Goal: Transaction & Acquisition: Purchase product/service

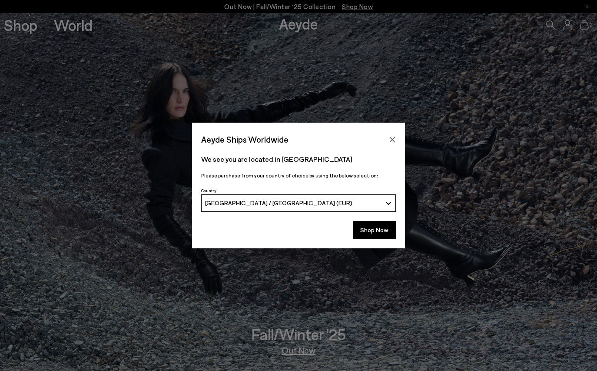
click at [389, 140] on icon "Close" at bounding box center [392, 139] width 7 height 7
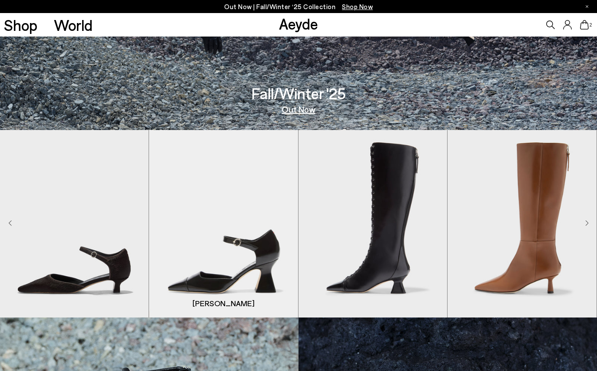
scroll to position [246, 0]
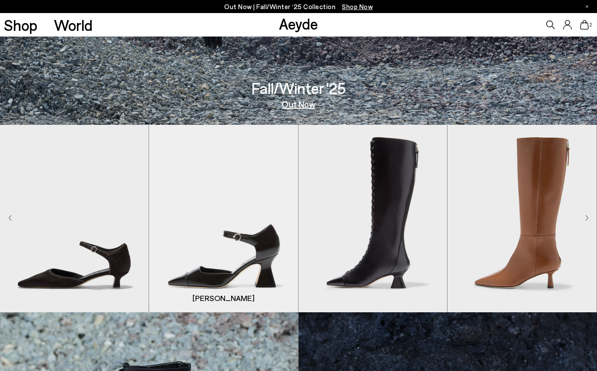
click at [232, 223] on img "2 / 8" at bounding box center [223, 218] width 149 height 187
